Goal: Check status: Check status

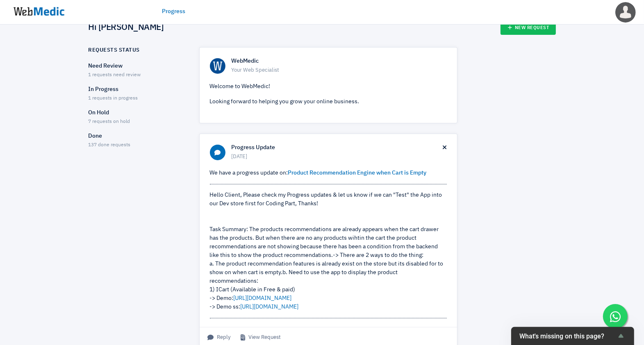
scroll to position [40, 0]
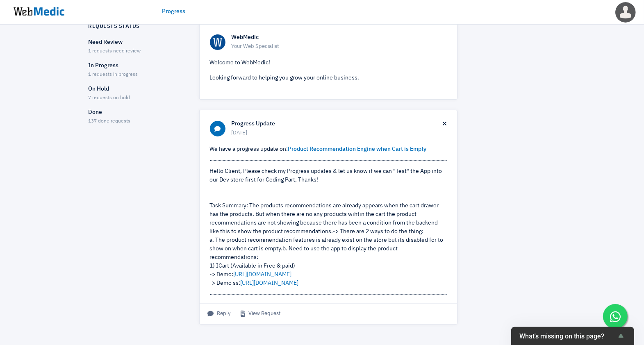
click at [98, 70] on div "In Progress 1 requests in progress" at bounding box center [137, 70] width 96 height 17
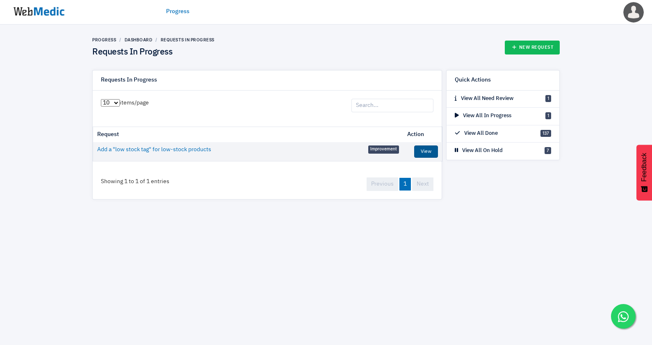
click at [424, 151] on link "View" at bounding box center [426, 152] width 24 height 12
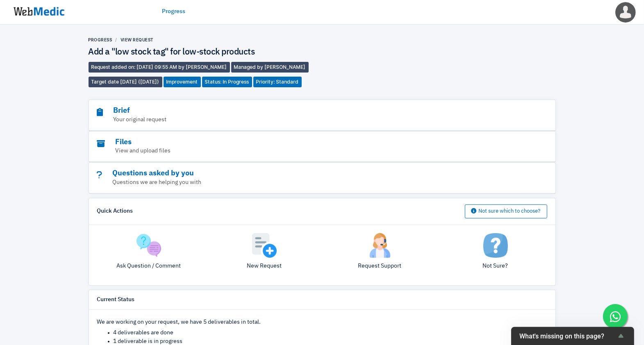
click at [40, 13] on img at bounding box center [39, 11] width 62 height 25
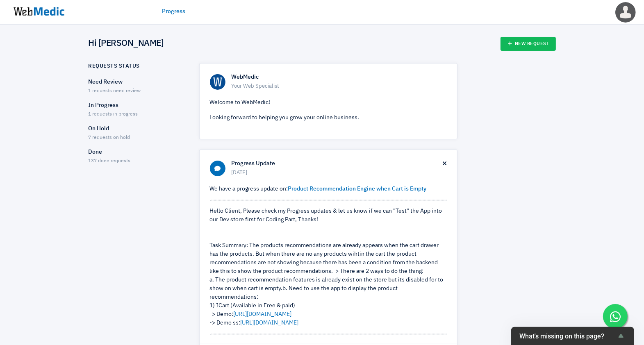
click at [113, 84] on p "Need Review" at bounding box center [137, 82] width 96 height 9
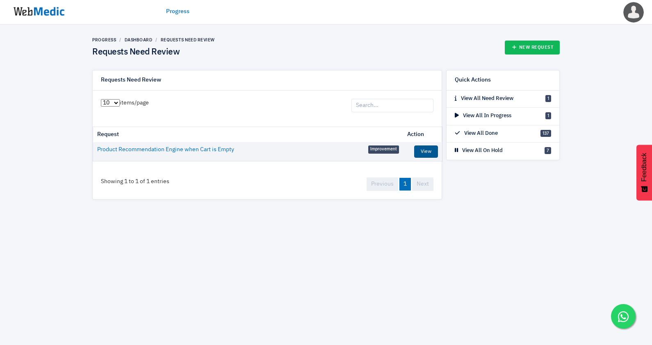
click at [429, 146] on link "View" at bounding box center [426, 152] width 24 height 12
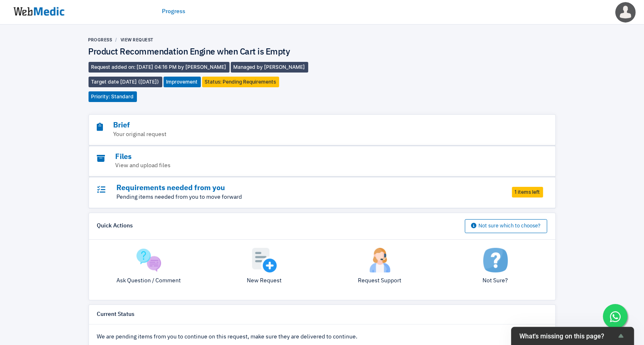
click at [346, 193] on p "Pending items needed from you to move forward" at bounding box center [299, 197] width 405 height 9
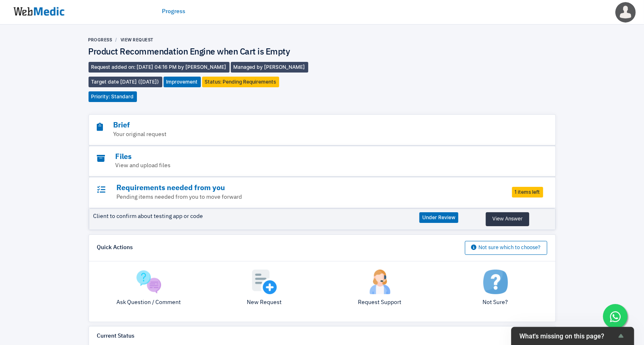
click at [511, 217] on button "View Answer" at bounding box center [507, 219] width 43 height 14
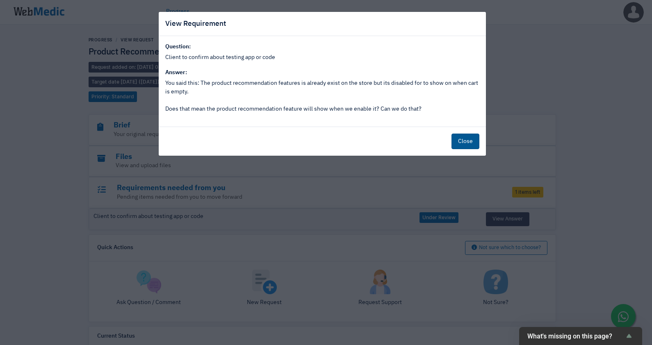
click at [467, 142] on button "Close" at bounding box center [465, 142] width 28 height 16
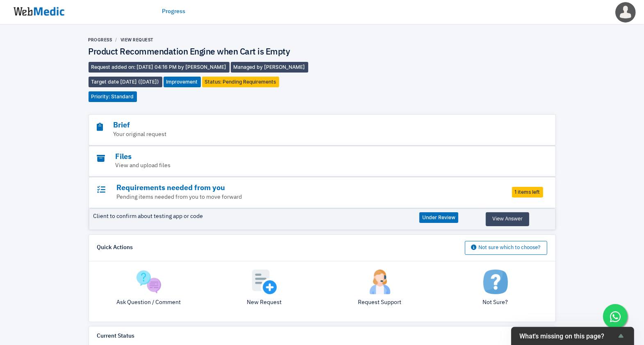
click at [34, 14] on img at bounding box center [39, 11] width 62 height 25
